Goal: Information Seeking & Learning: Learn about a topic

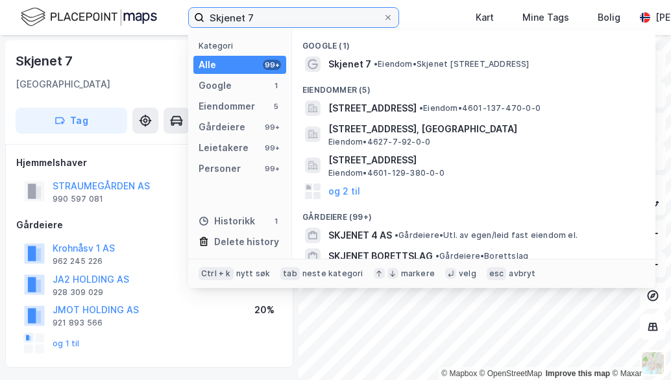
drag, startPoint x: 274, startPoint y: 14, endPoint x: 147, endPoint y: 12, distance: 126.5
click at [150, 11] on div "Skjenet 7 Kategori Alle 99+ Google 1 Eiendommer 5 Gårdeiere 99+ Leietakere 99+ …" at bounding box center [335, 17] width 671 height 35
paste input "LITLEÅSVEIEN 47 AS"
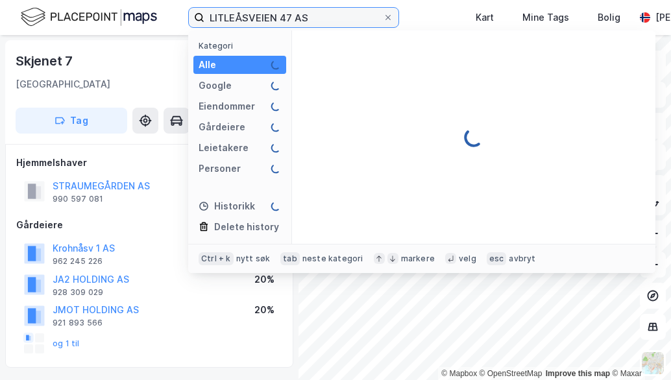
type input "LITLEÅSVEIEN 47 AS"
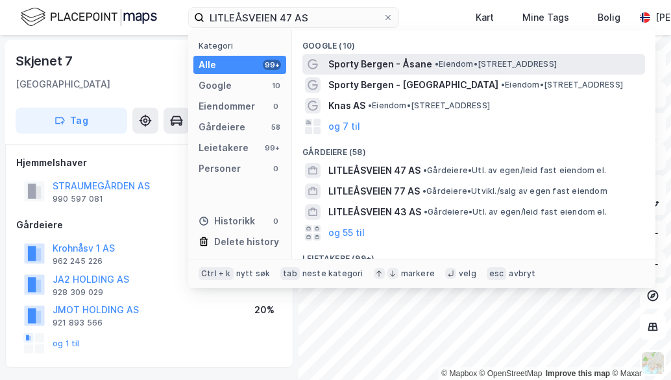
click at [361, 67] on span "Sporty Bergen - Åsane" at bounding box center [380, 64] width 104 height 16
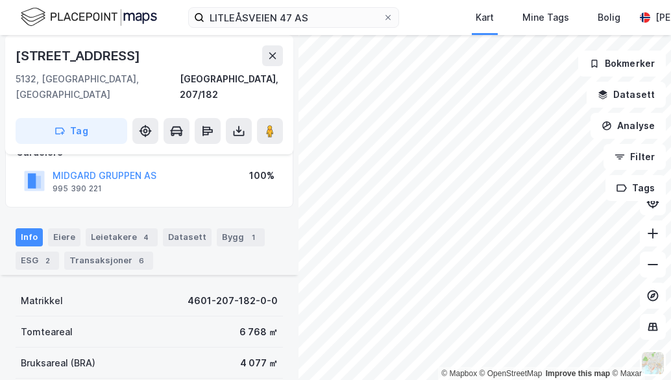
scroll to position [1, 0]
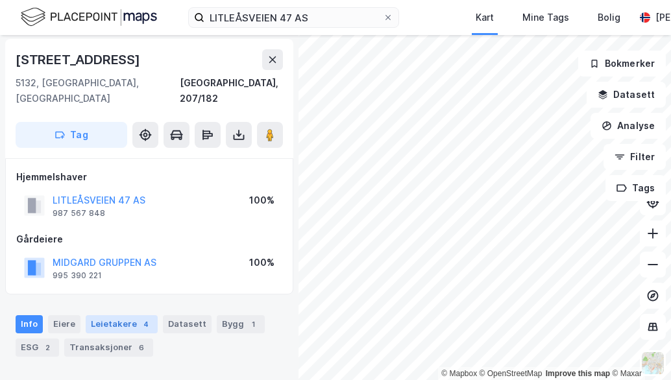
click at [128, 315] on div "Leietakere 4" at bounding box center [122, 324] width 72 height 18
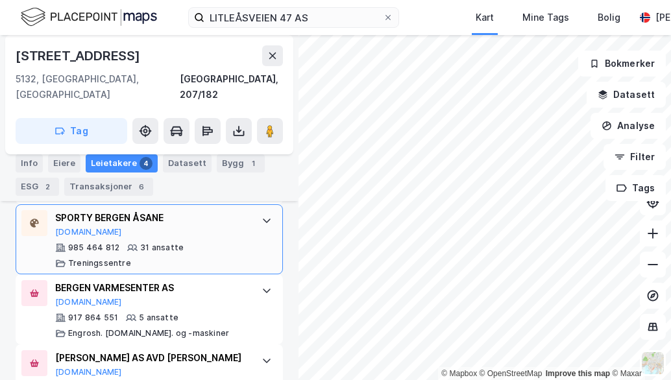
scroll to position [459, 0]
